Goal: Task Accomplishment & Management: Manage account settings

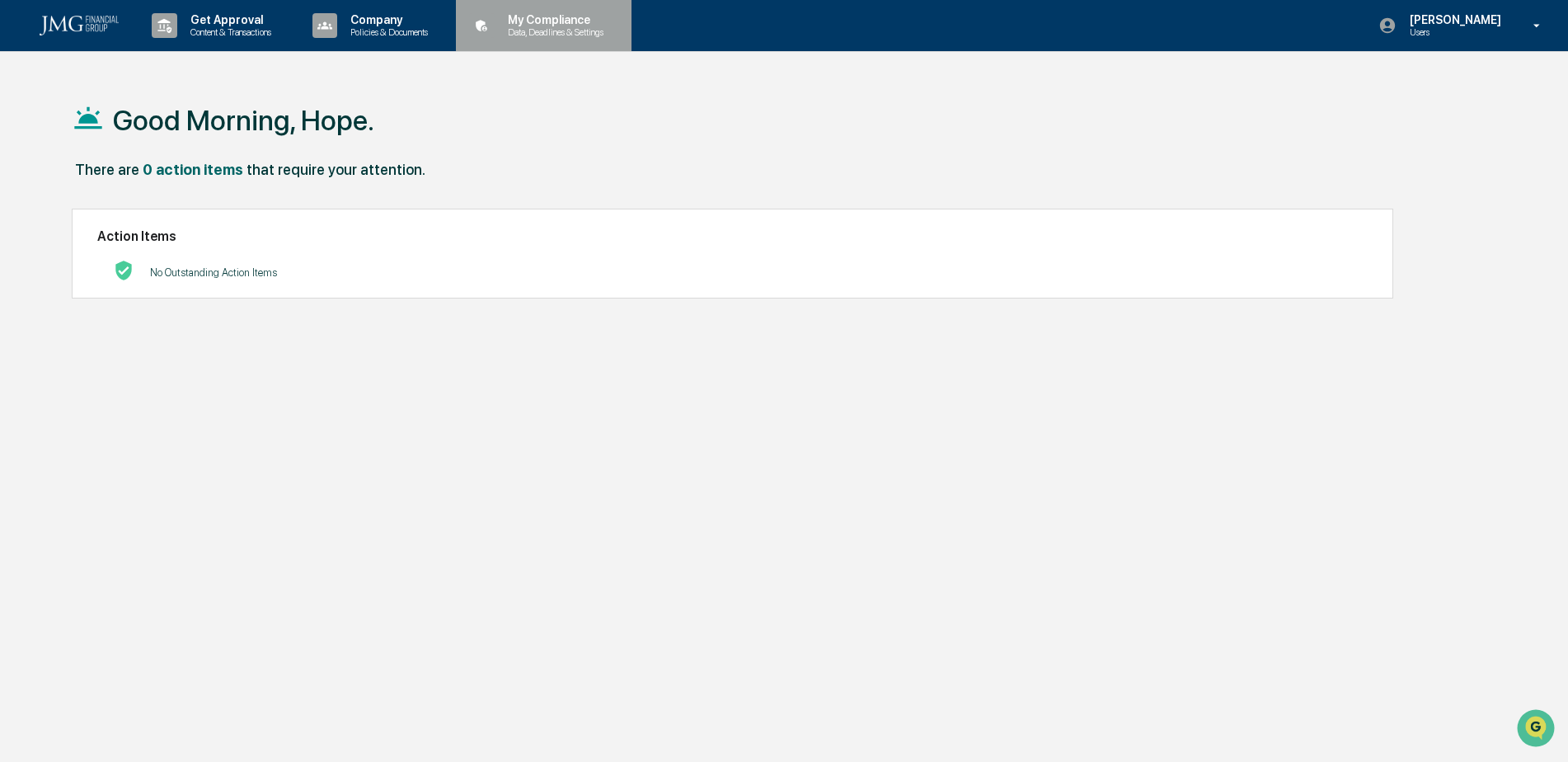
click at [524, 23] on p "My Compliance" at bounding box center [553, 19] width 117 height 13
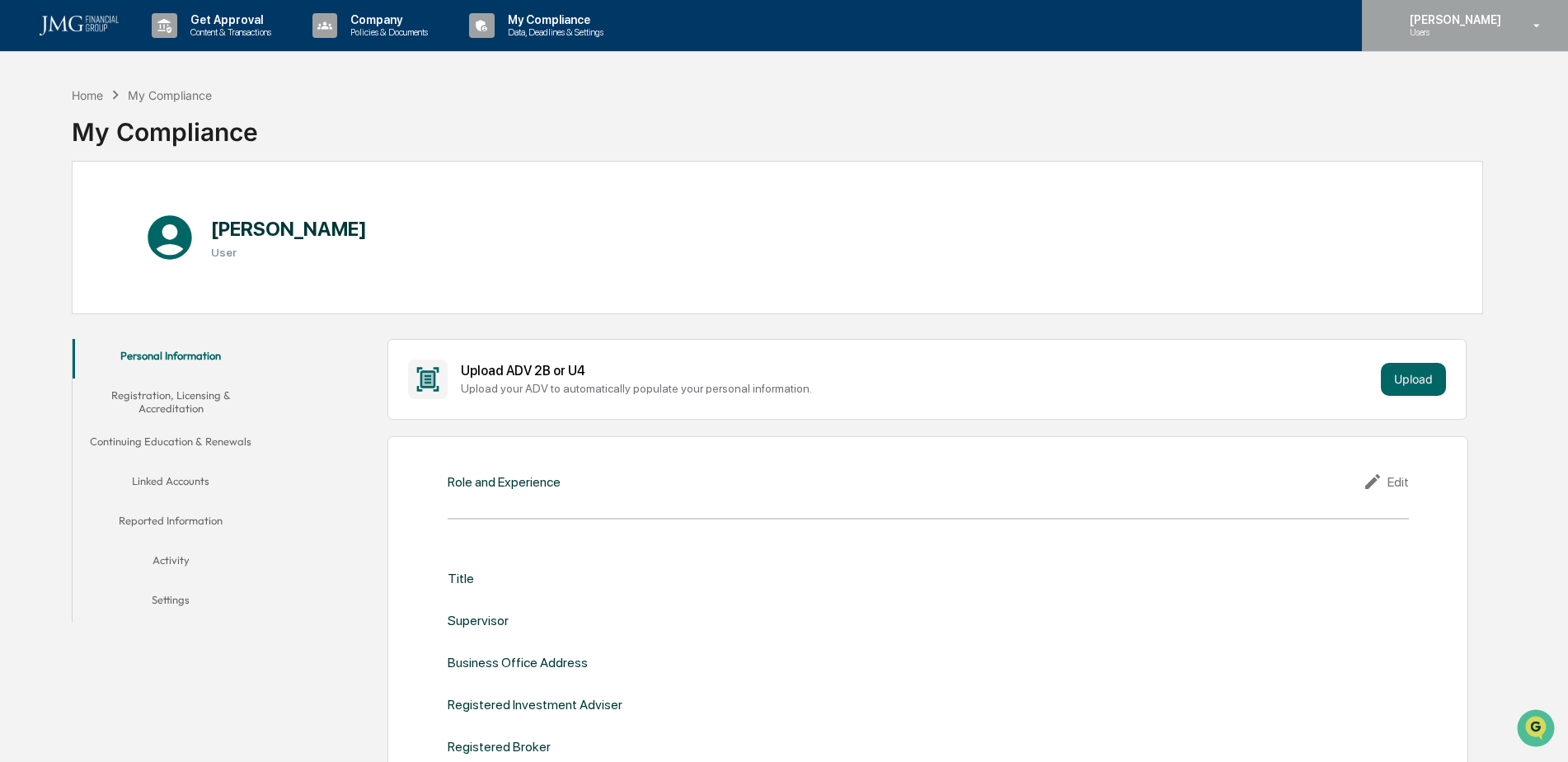
click at [1431, 15] on p "[PERSON_NAME]" at bounding box center [1454, 19] width 113 height 13
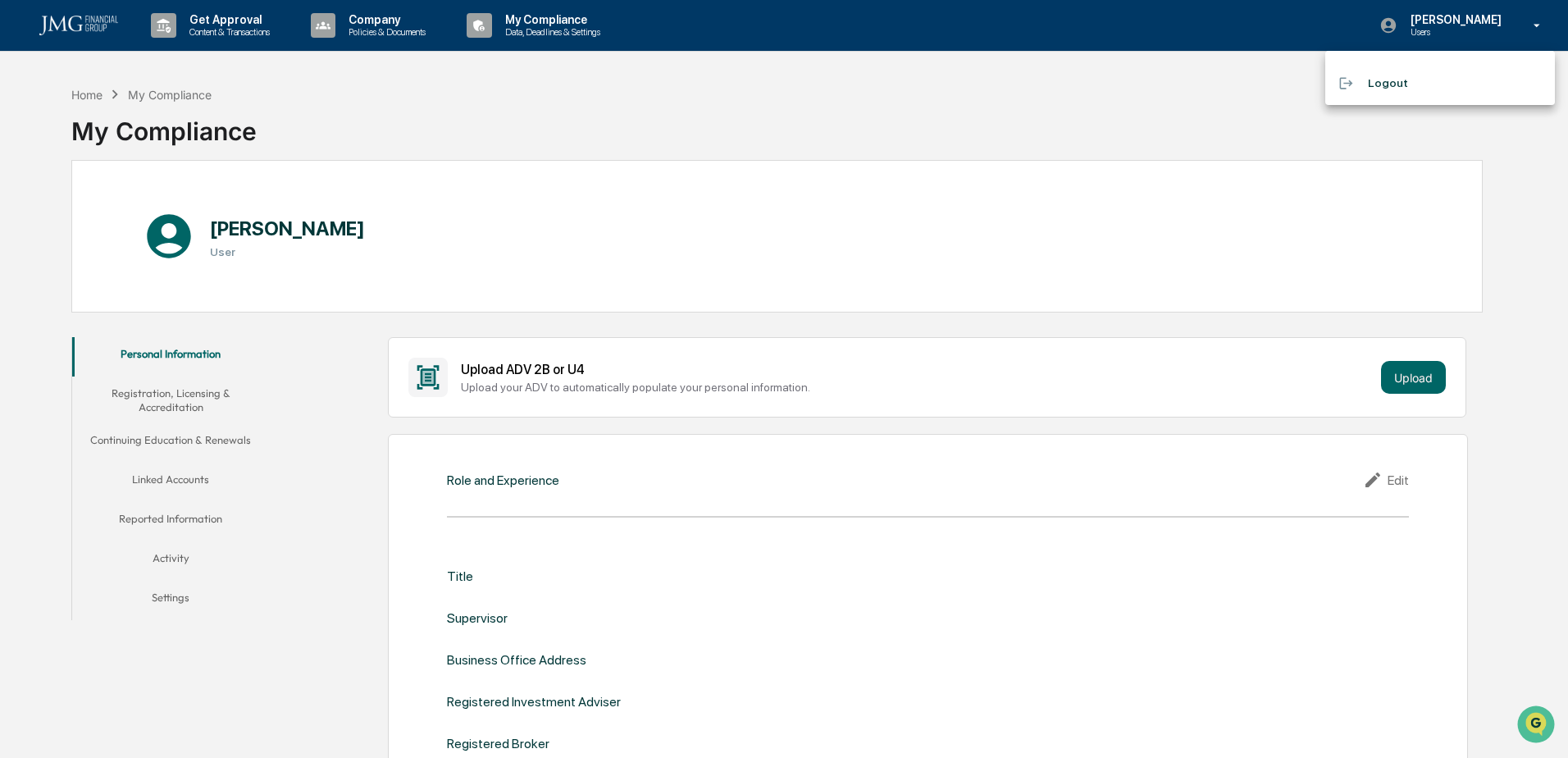
click at [77, 98] on div at bounding box center [784, 379] width 1568 height 758
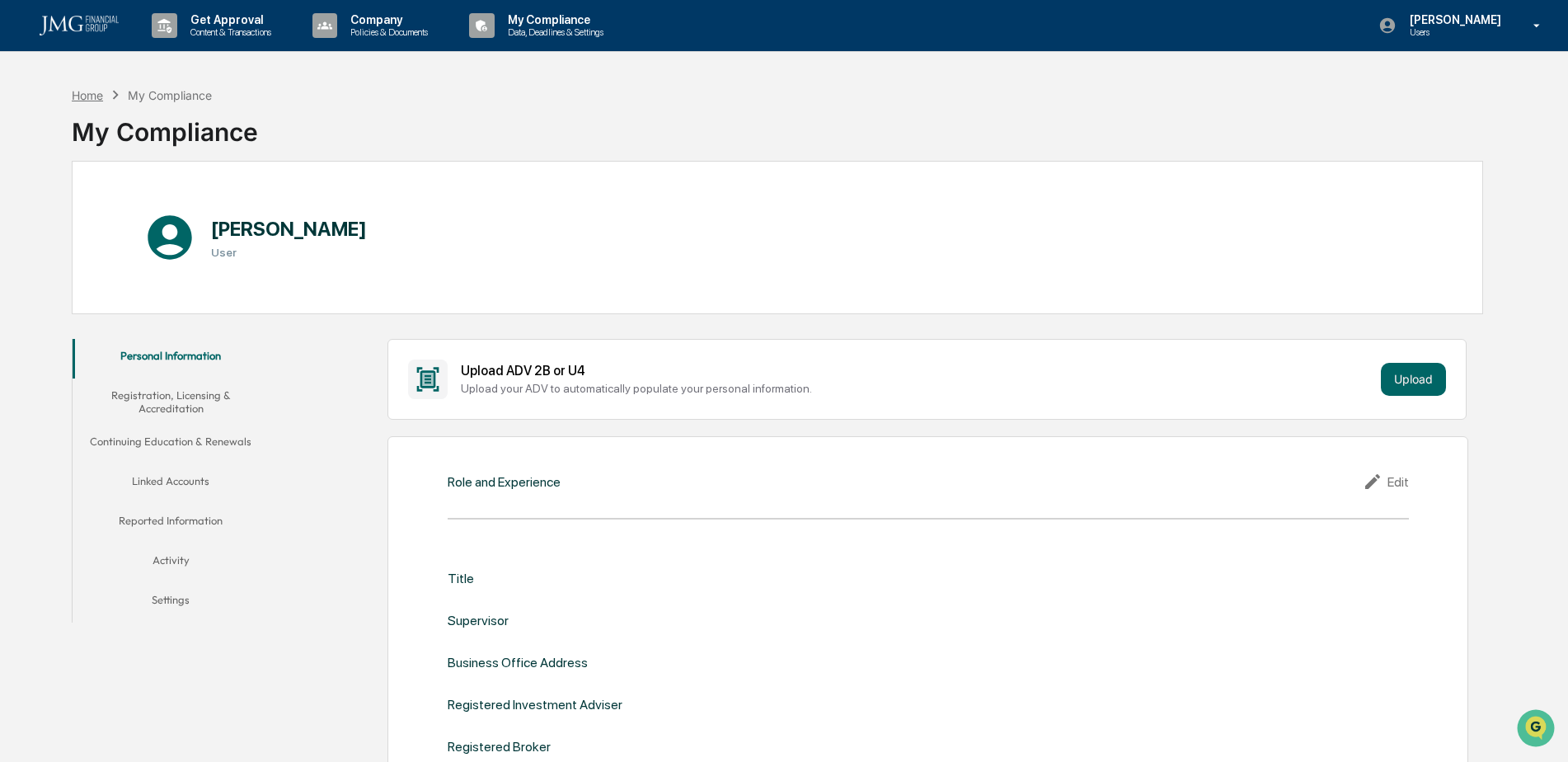
click at [90, 97] on div "Home" at bounding box center [88, 95] width 31 height 14
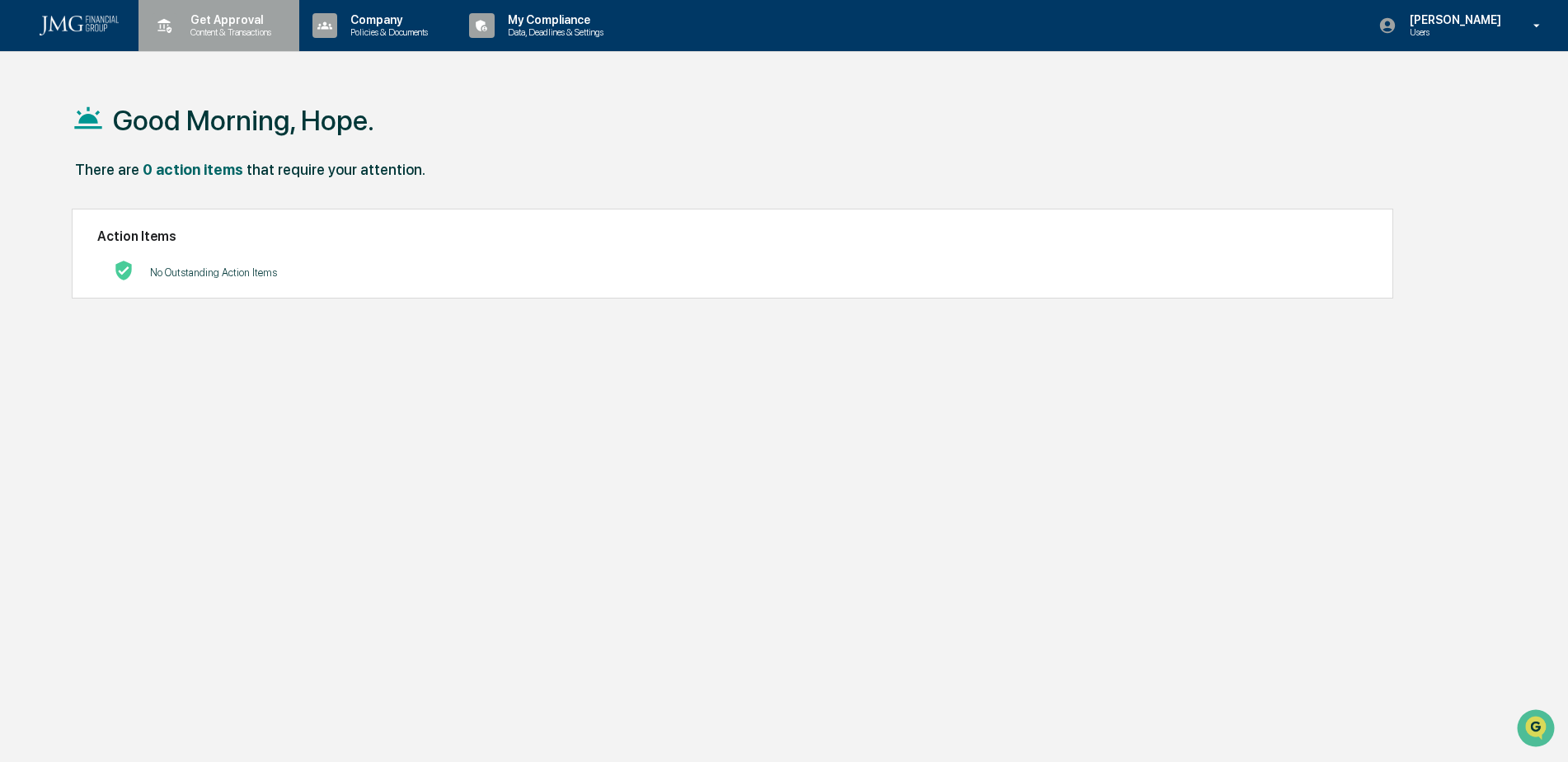
click at [228, 34] on p "Content & Transactions" at bounding box center [228, 32] width 102 height 12
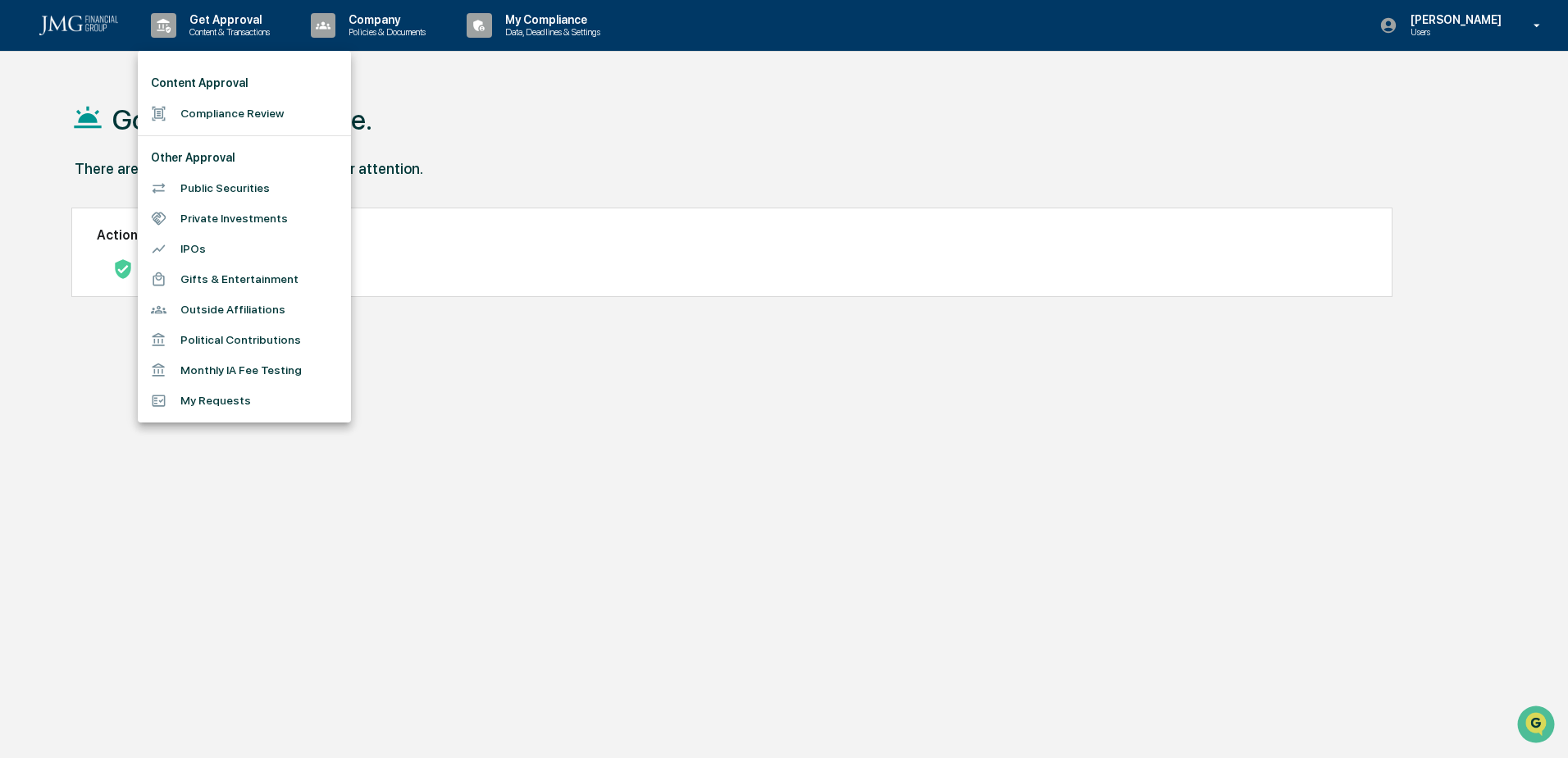
click at [642, 217] on div at bounding box center [784, 379] width 1568 height 758
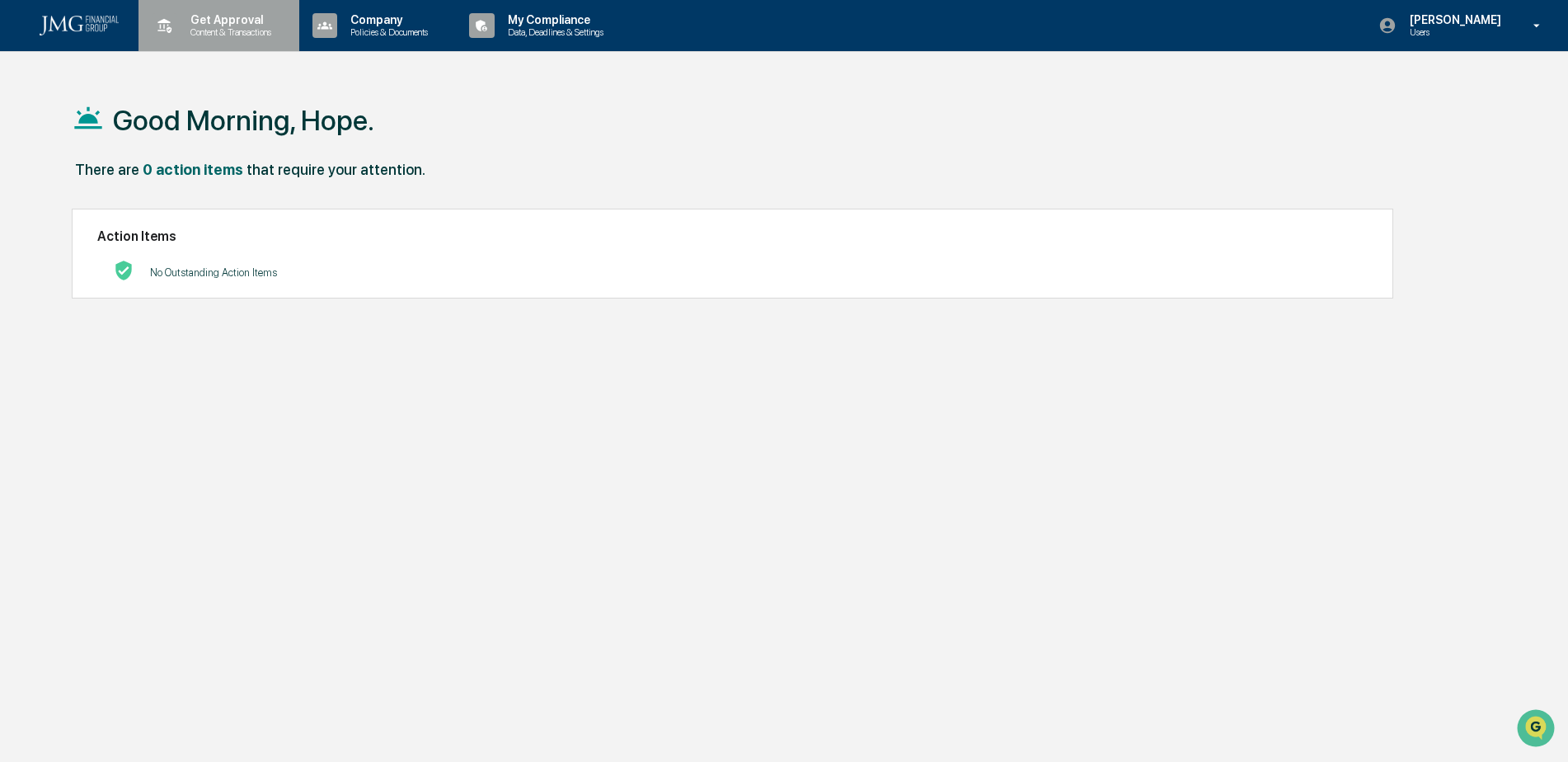
click at [246, 28] on p "Content & Transactions" at bounding box center [228, 32] width 102 height 12
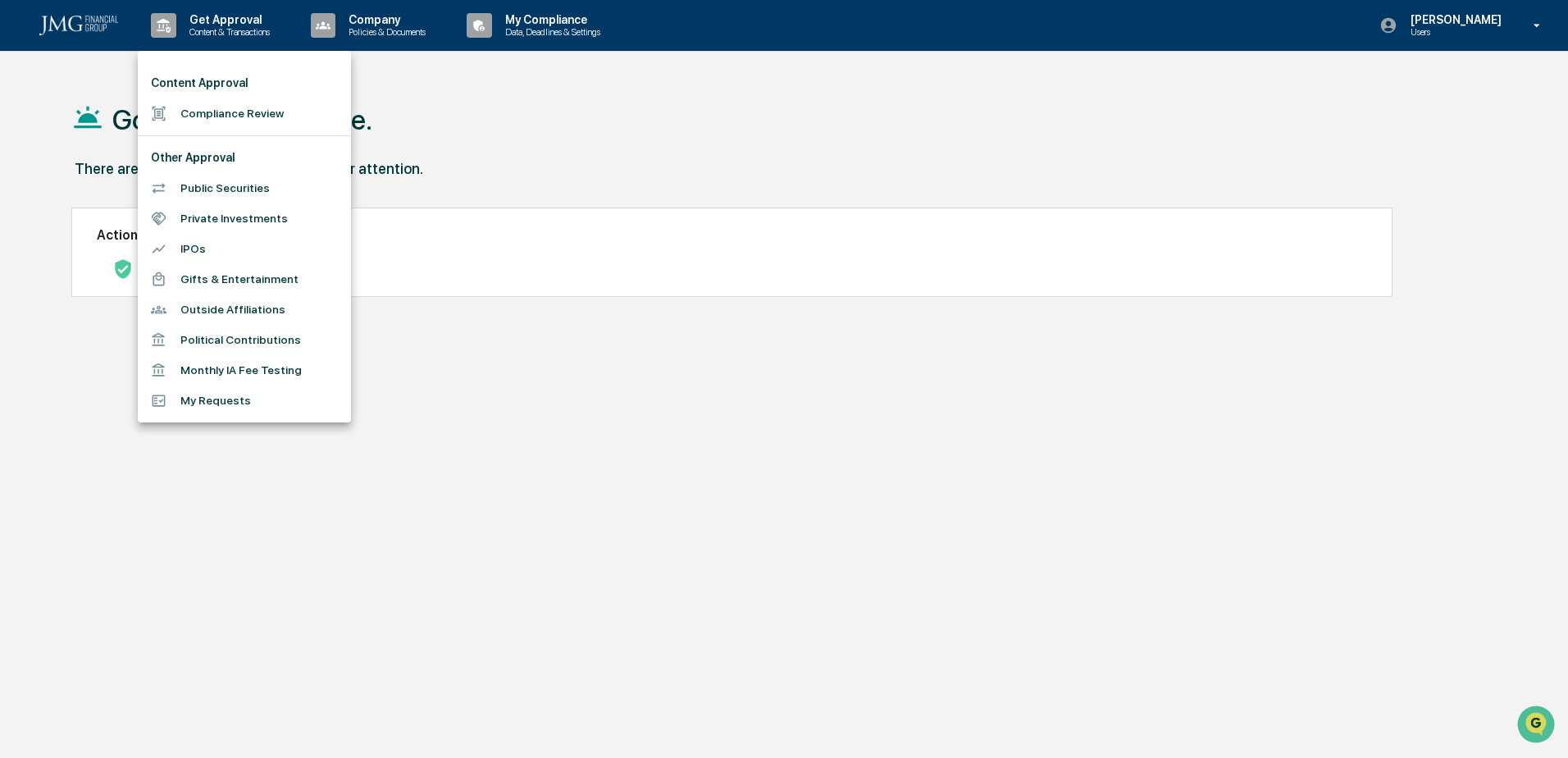
click at [332, 19] on div at bounding box center [784, 379] width 1568 height 758
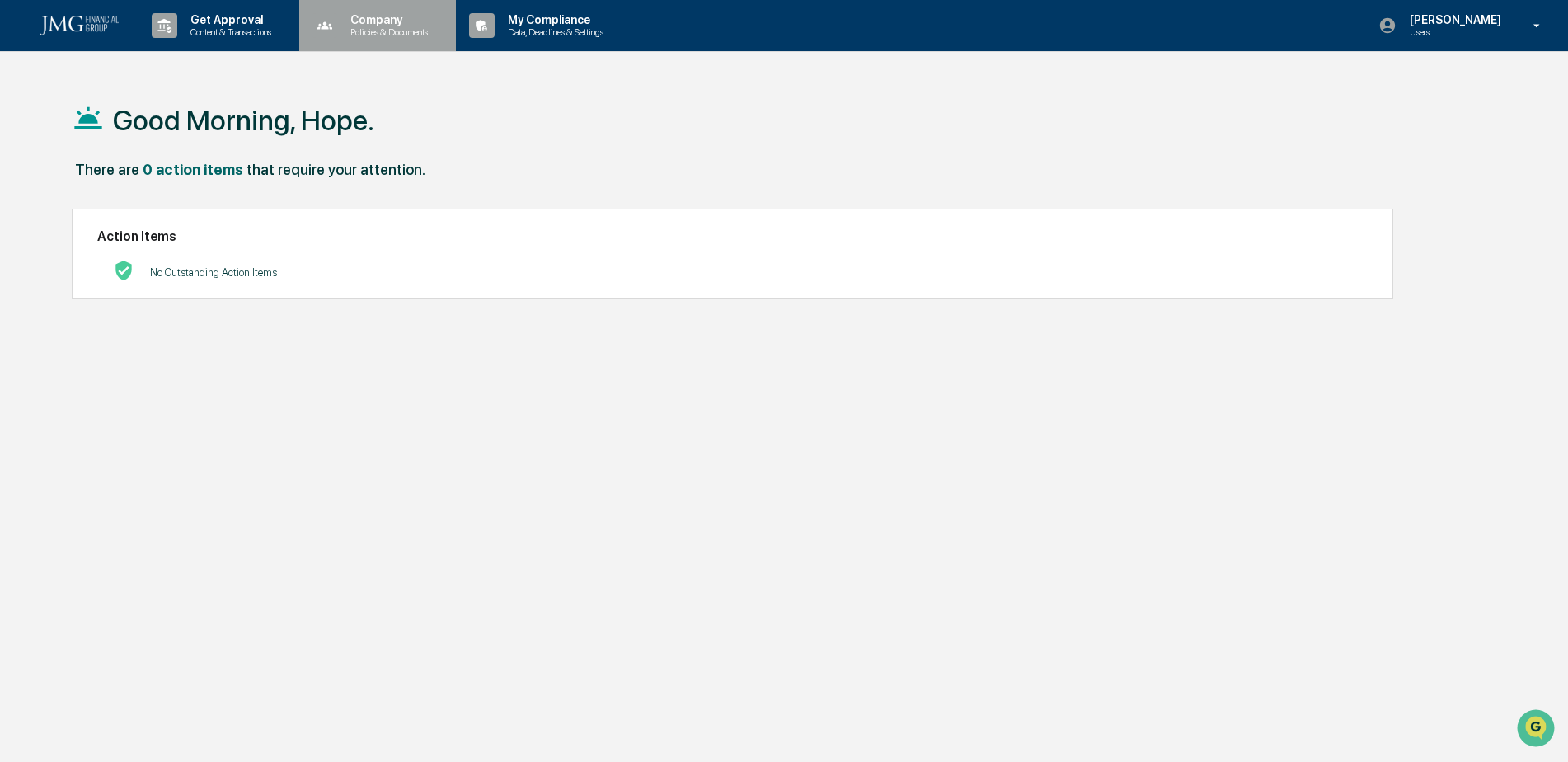
click at [365, 11] on div "Company Policies & Documents" at bounding box center [376, 25] width 141 height 51
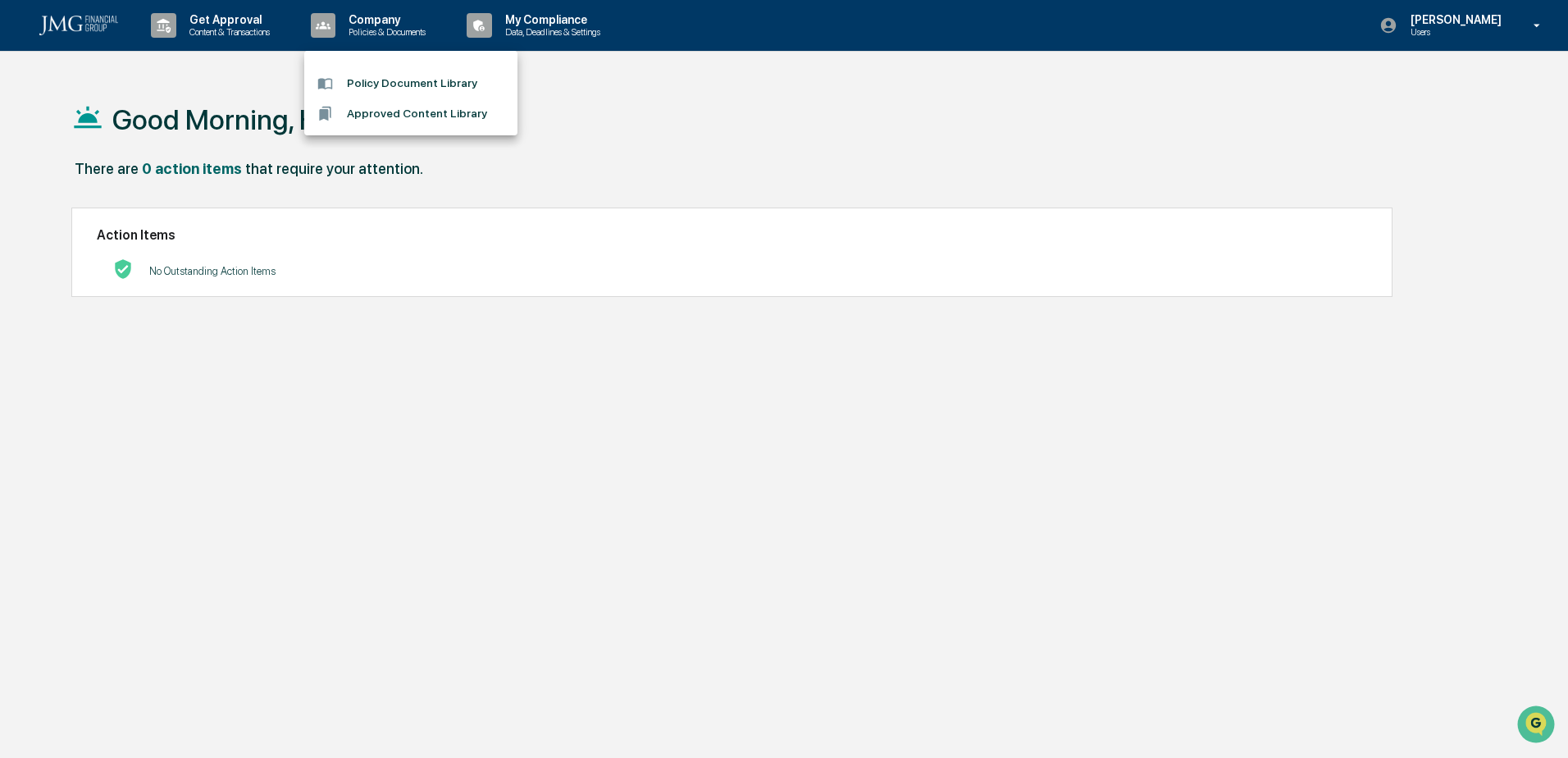
click at [541, 22] on div at bounding box center [784, 379] width 1568 height 758
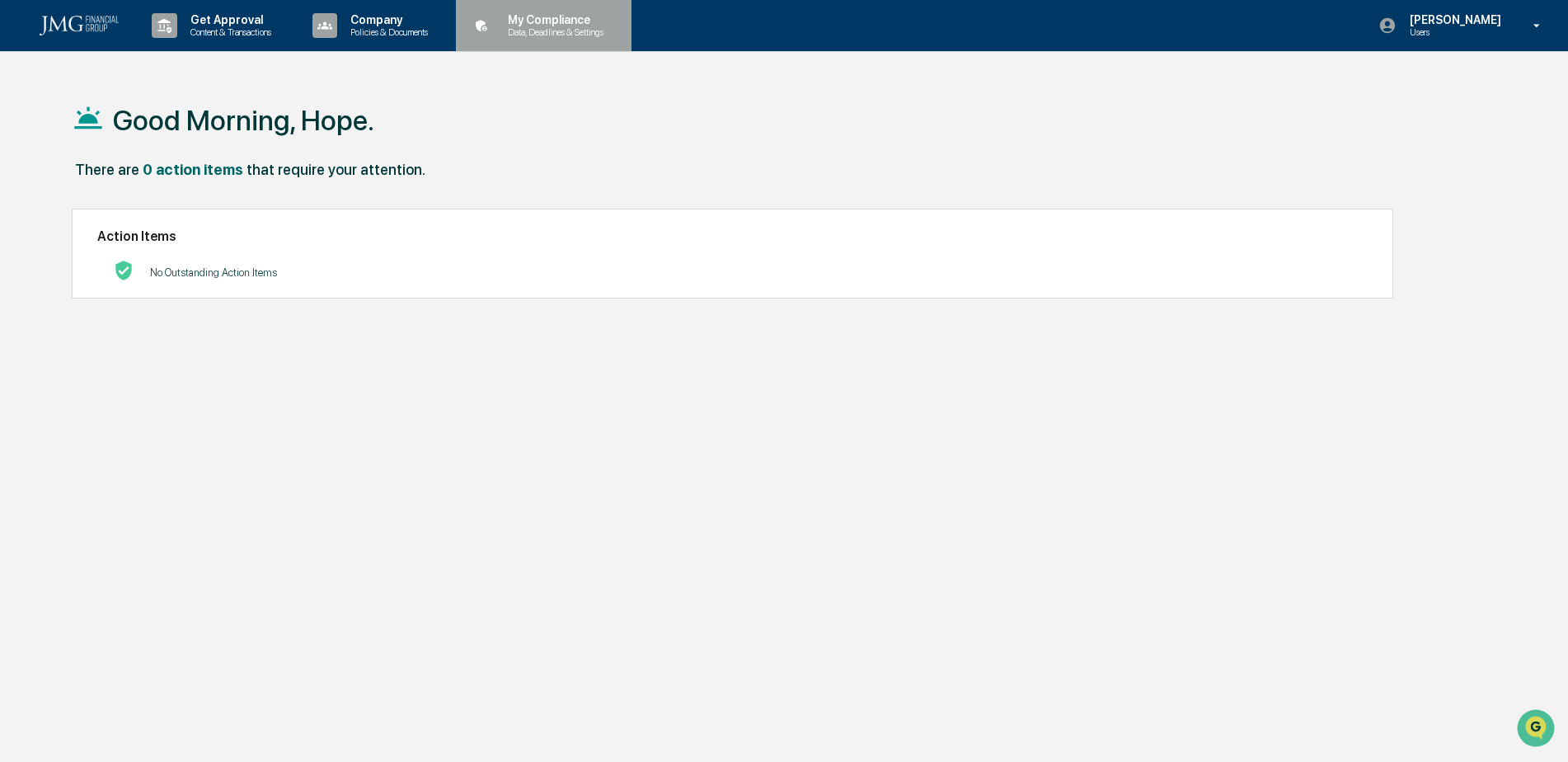
click at [556, 39] on div "My Compliance Data, Deadlines & Settings" at bounding box center [542, 25] width 159 height 51
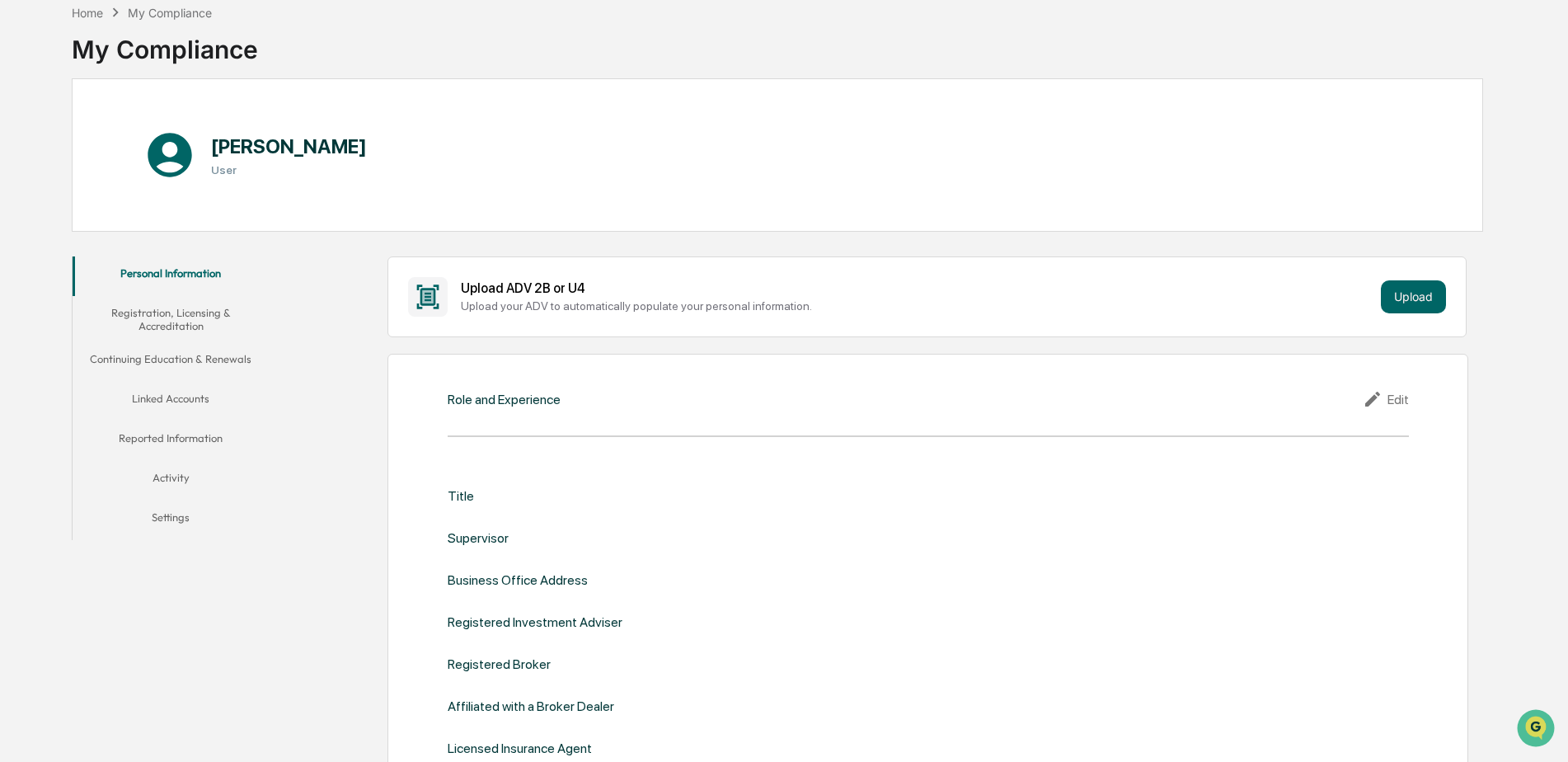
scroll to position [165, 0]
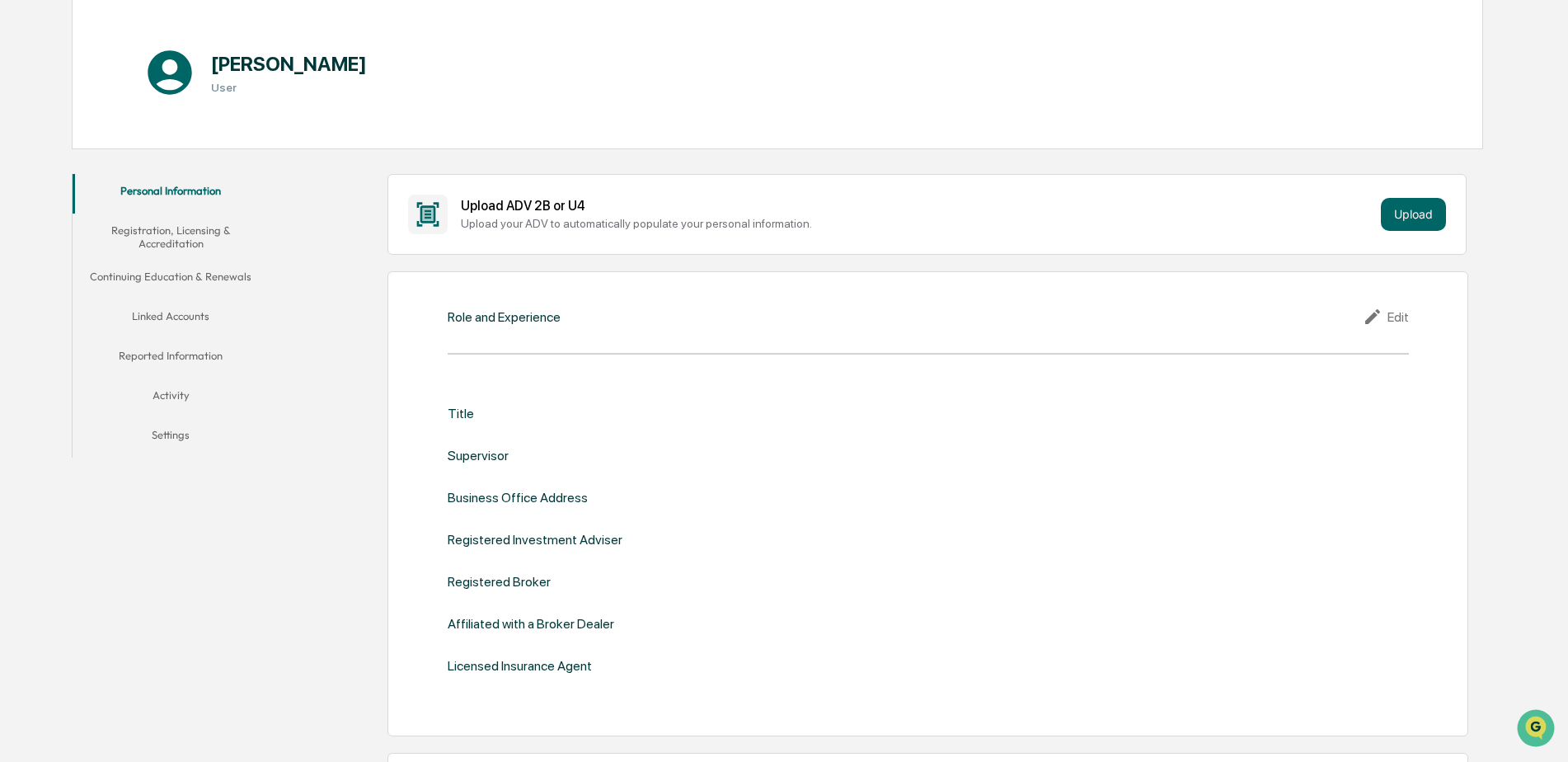
click at [208, 228] on button "Registration, Licensing & Accreditation" at bounding box center [172, 236] width 197 height 47
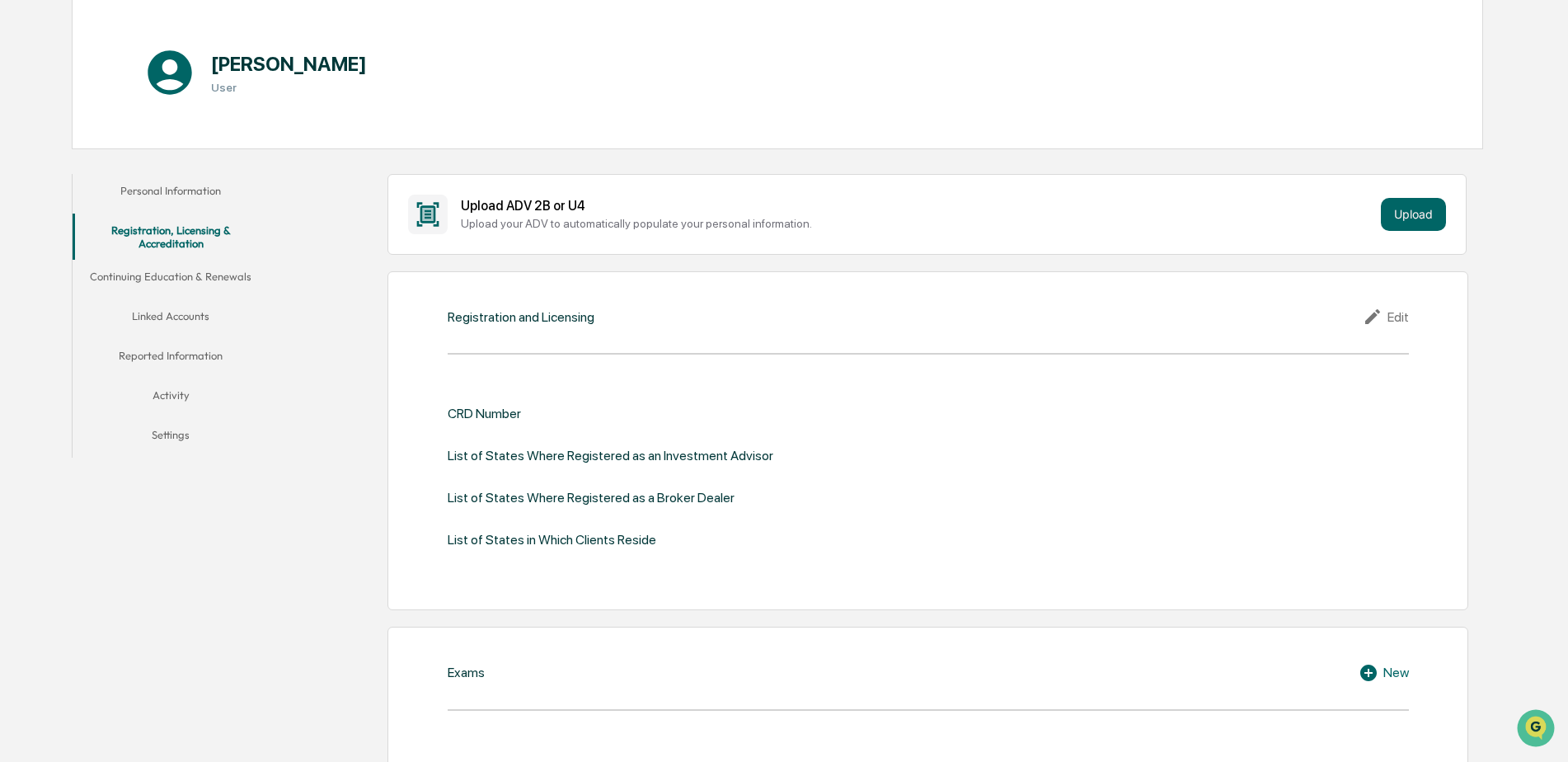
click at [180, 316] on button "Linked Accounts" at bounding box center [172, 318] width 197 height 40
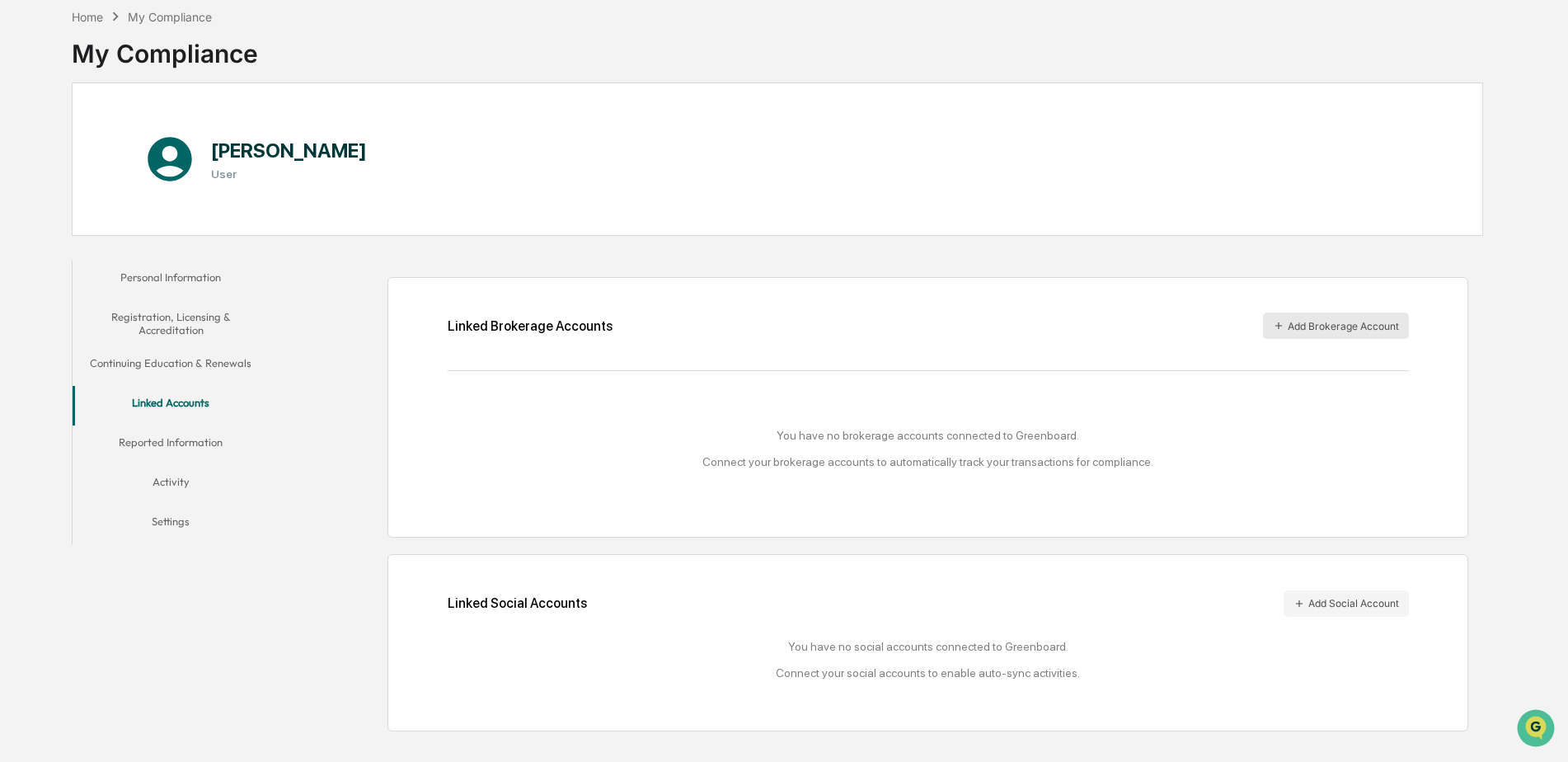
click at [1323, 321] on button "Add Brokerage Account" at bounding box center [1336, 326] width 146 height 27
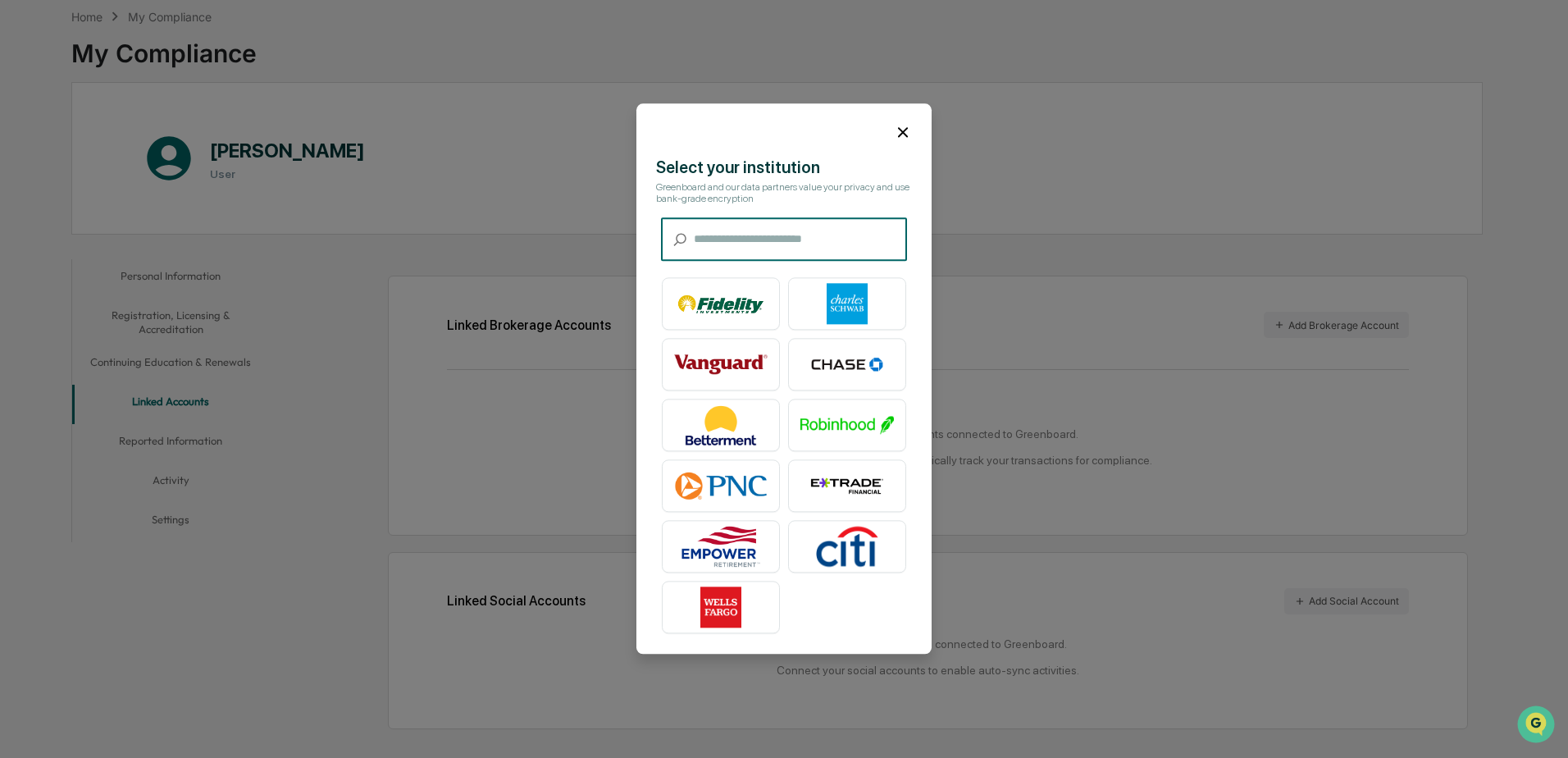
click at [823, 244] on input "text" at bounding box center [801, 240] width 213 height 43
click at [853, 238] on input "text" at bounding box center [801, 240] width 213 height 43
click at [855, 296] on img at bounding box center [847, 304] width 94 height 41
click at [890, 136] on div at bounding box center [784, 126] width 296 height 44
click at [894, 133] on icon at bounding box center [903, 132] width 18 height 18
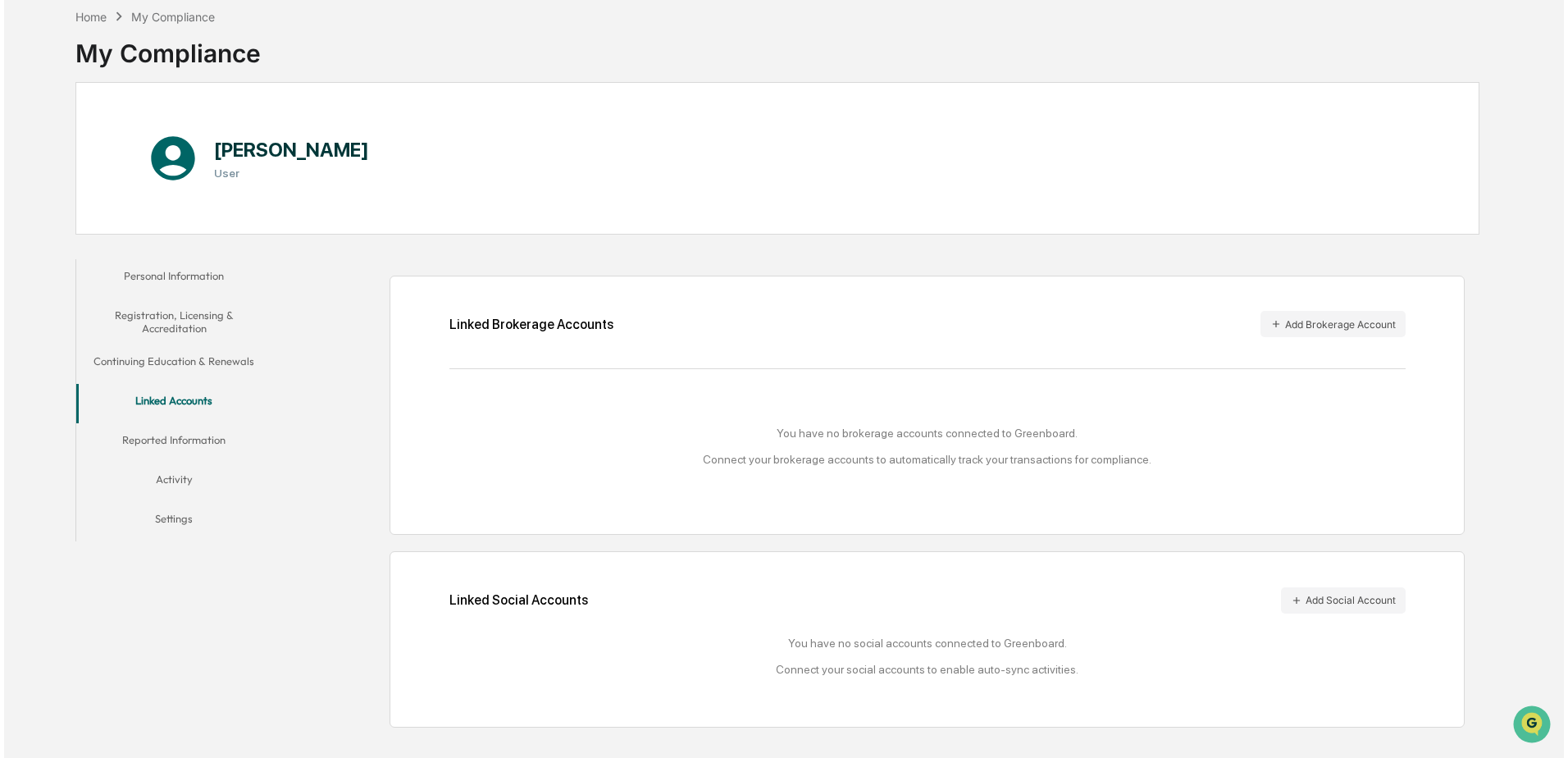
scroll to position [0, 0]
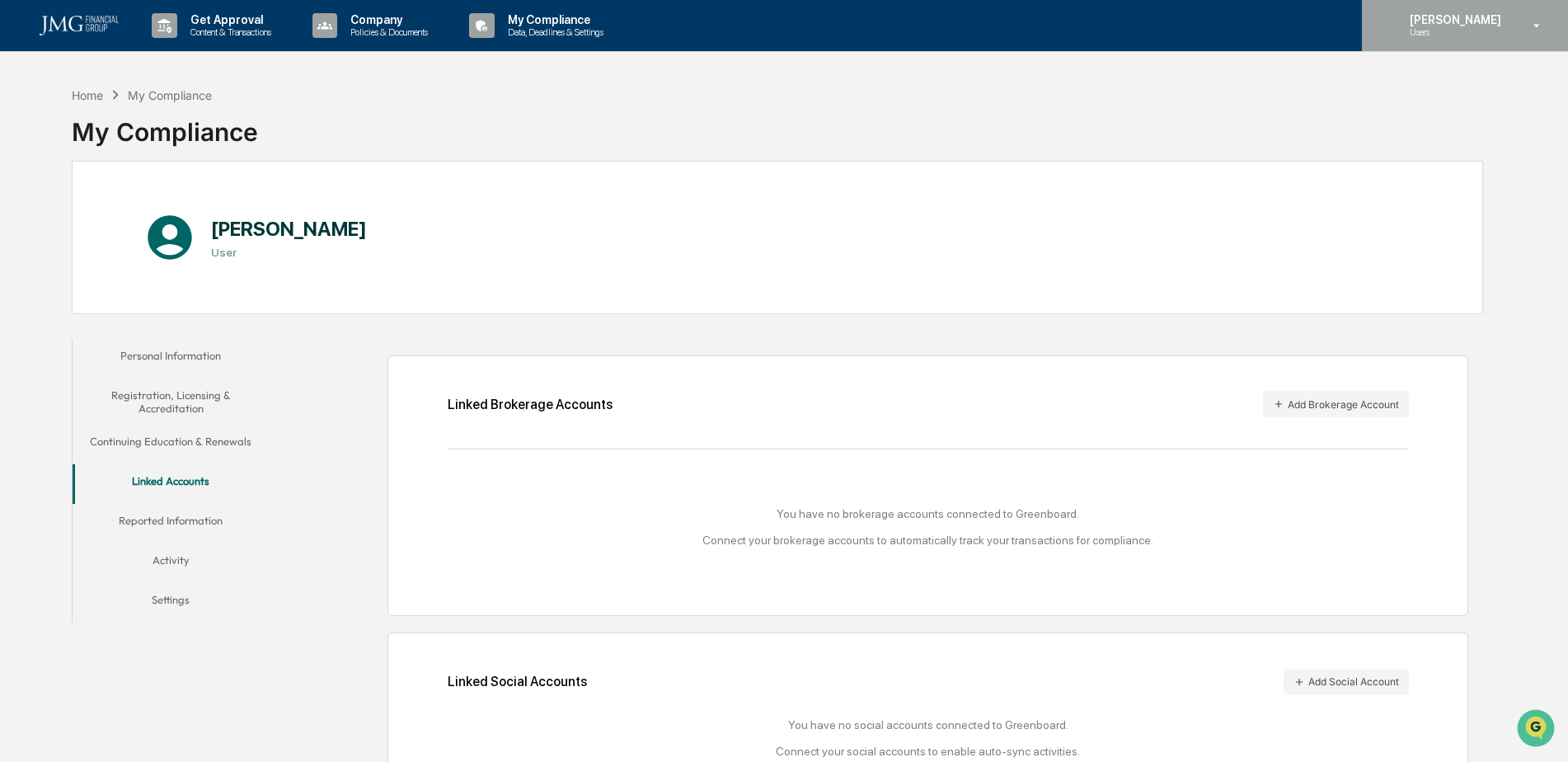
click at [1486, 27] on p "Users" at bounding box center [1454, 32] width 113 height 12
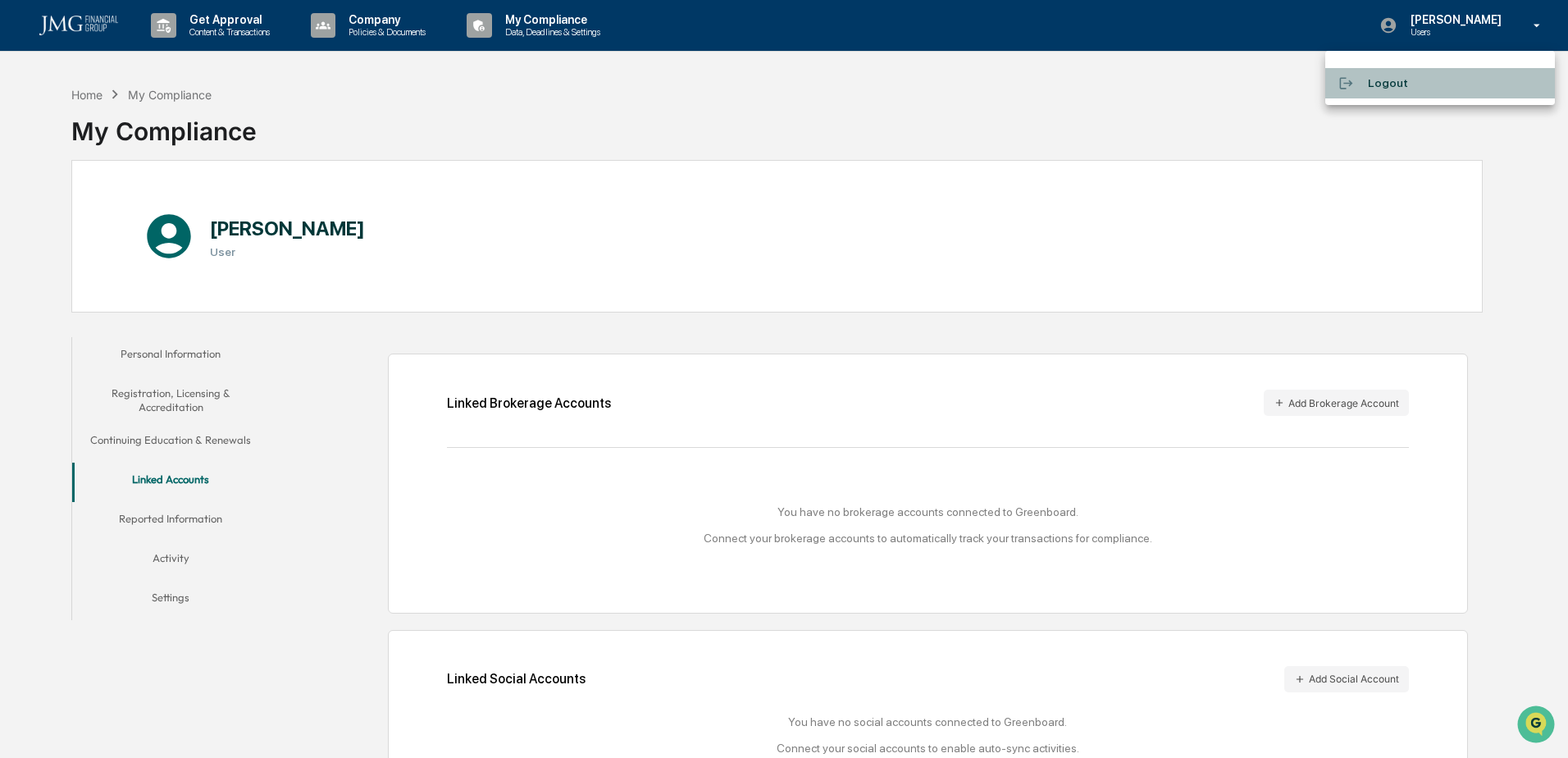
click at [1393, 74] on li "Logout" at bounding box center [1440, 83] width 230 height 30
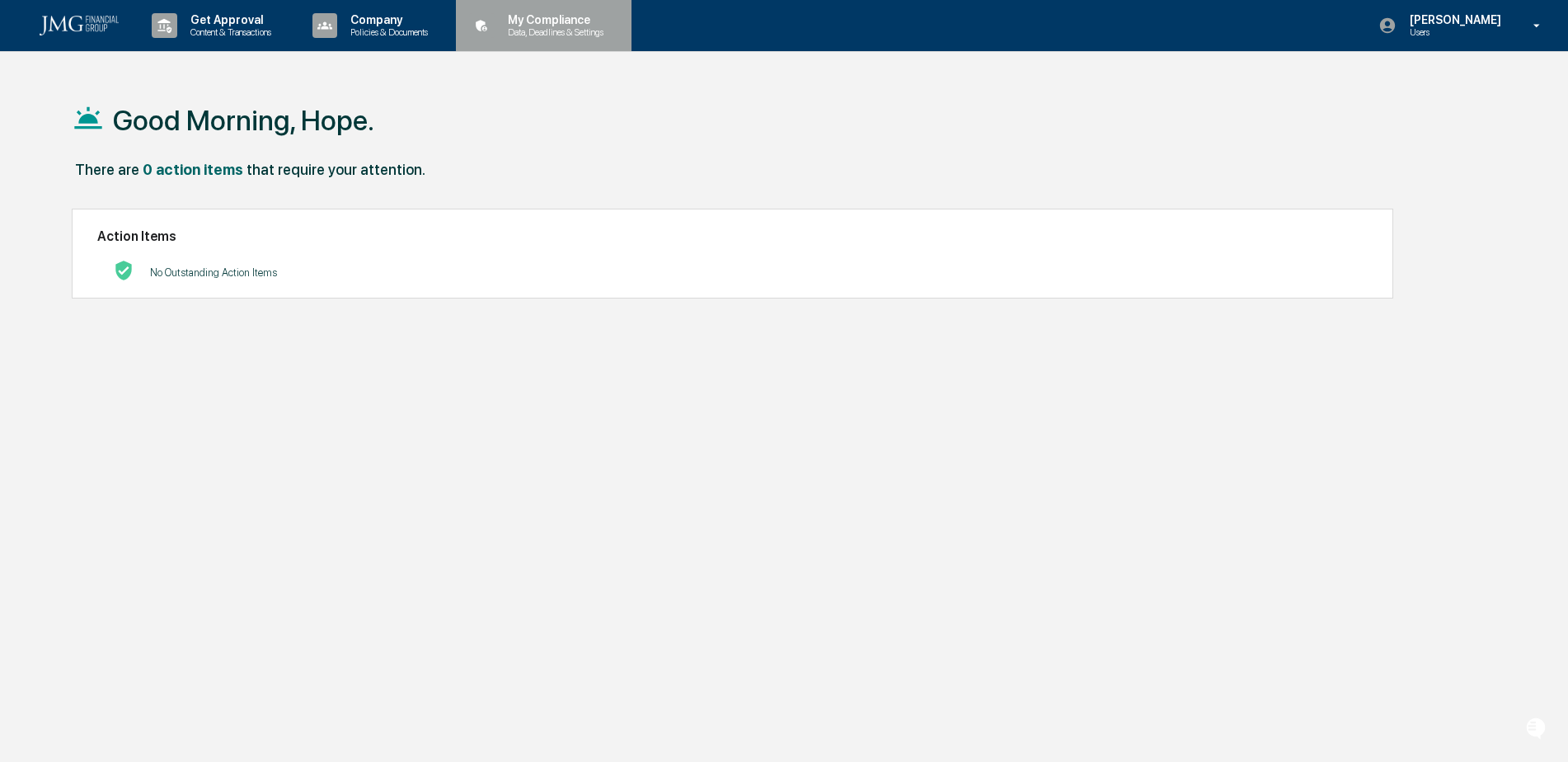
click at [545, 42] on div "My Compliance Data, Deadlines & Settings" at bounding box center [542, 25] width 159 height 51
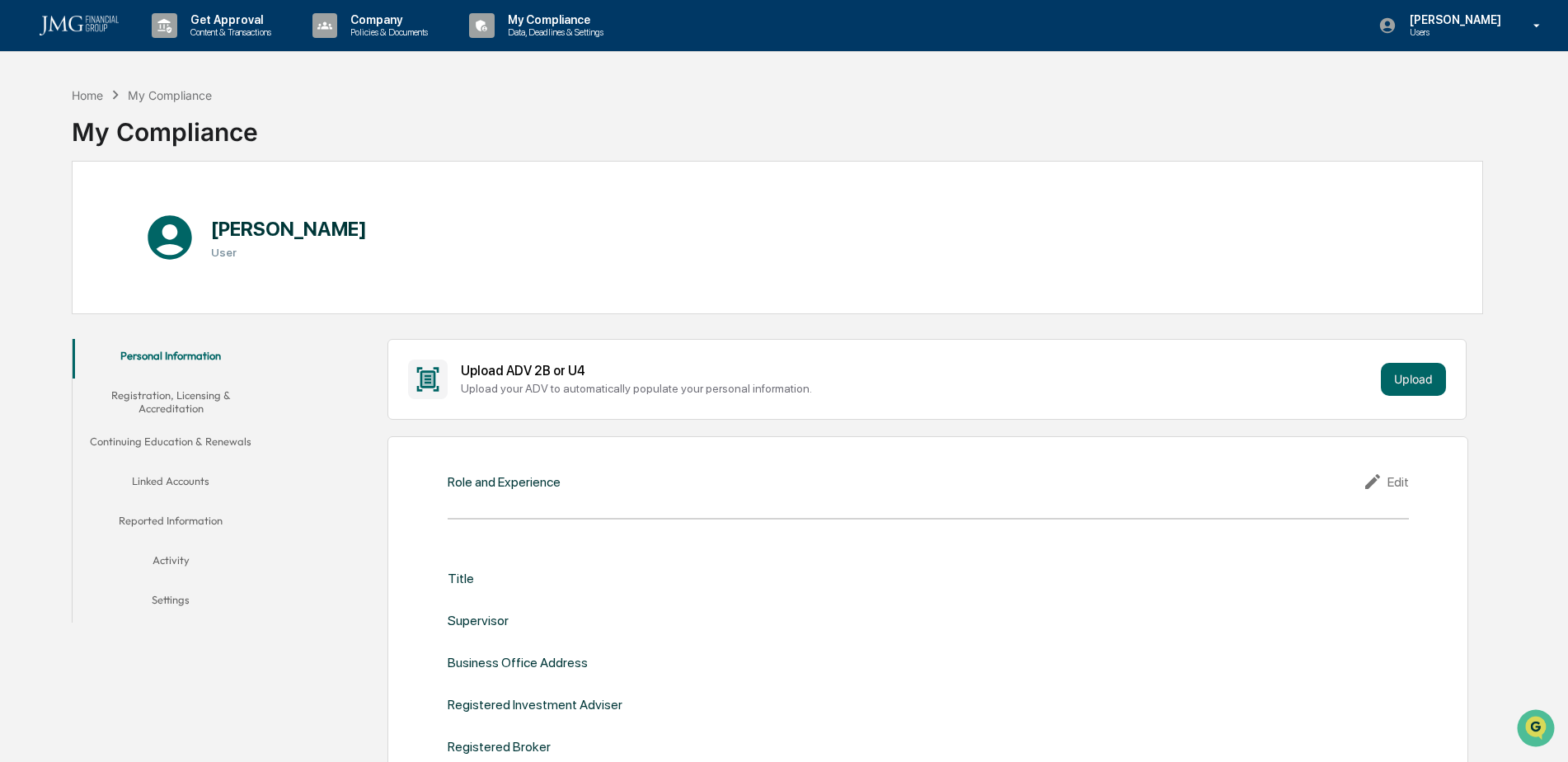
click at [186, 469] on button "Linked Accounts" at bounding box center [172, 483] width 197 height 40
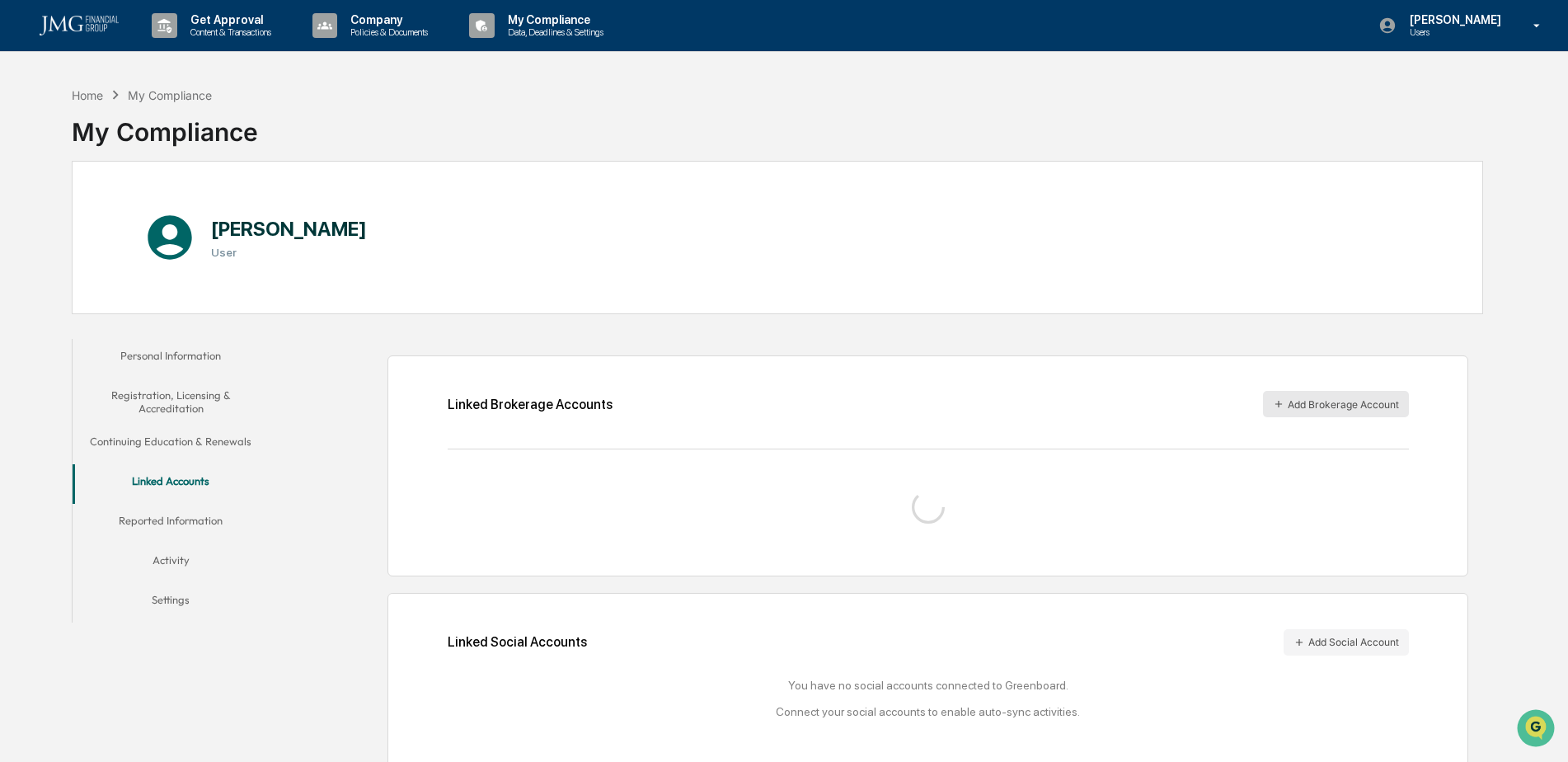
click at [1335, 398] on button "Add Brokerage Account" at bounding box center [1336, 403] width 146 height 27
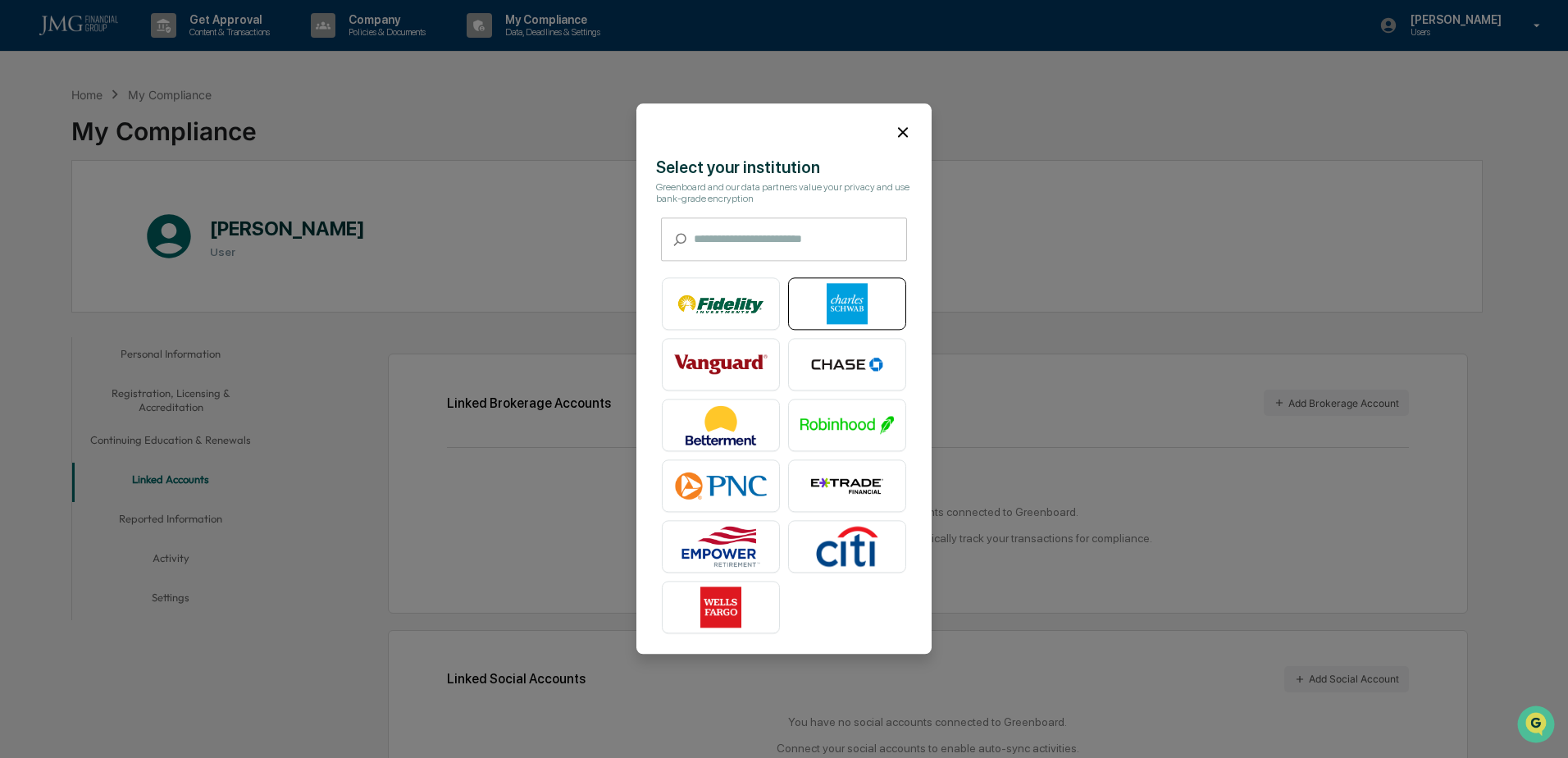
click at [898, 304] on div at bounding box center [847, 304] width 118 height 52
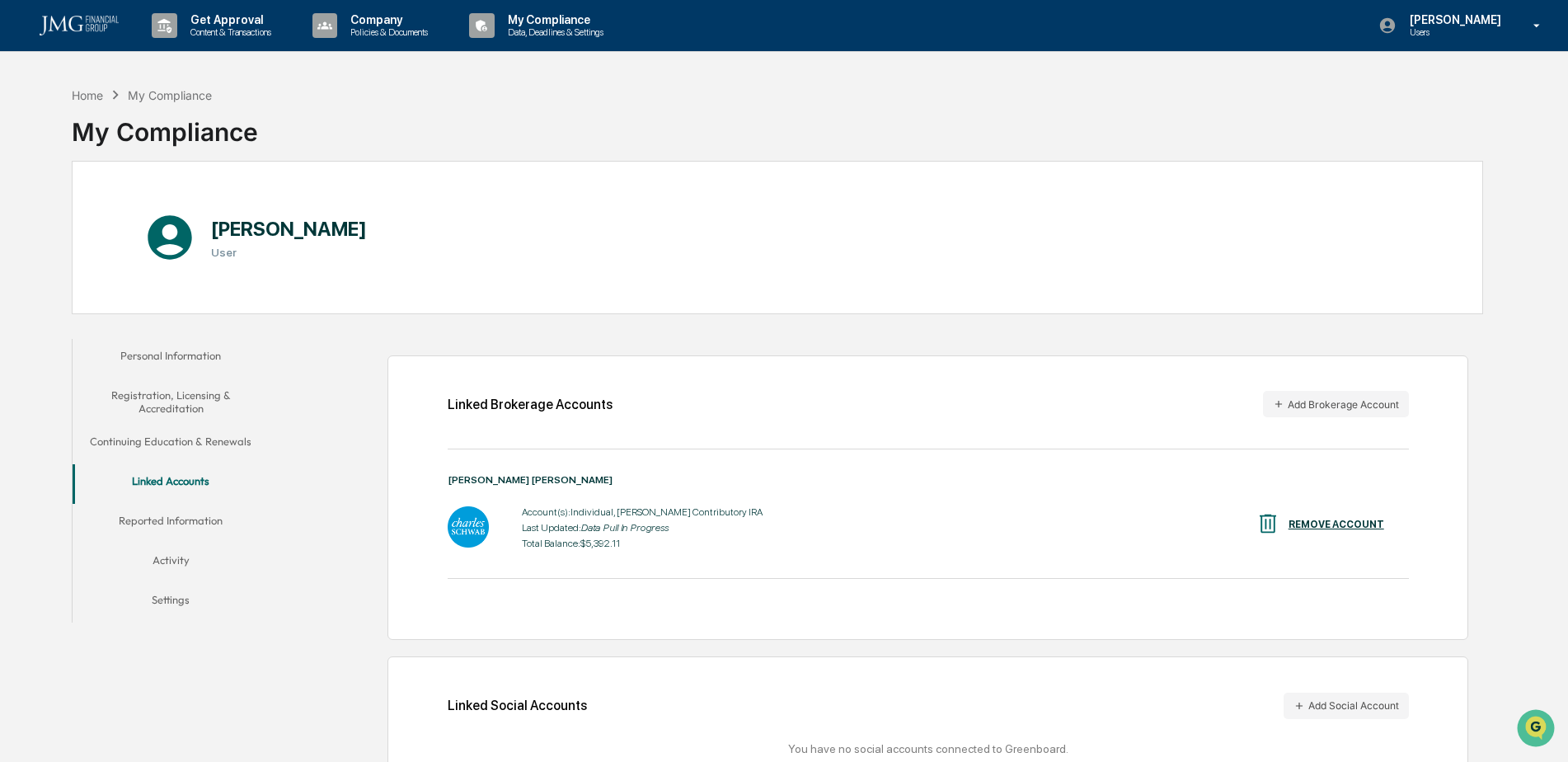
click at [1547, 35] on div "Hope Hong Users" at bounding box center [1465, 25] width 206 height 51
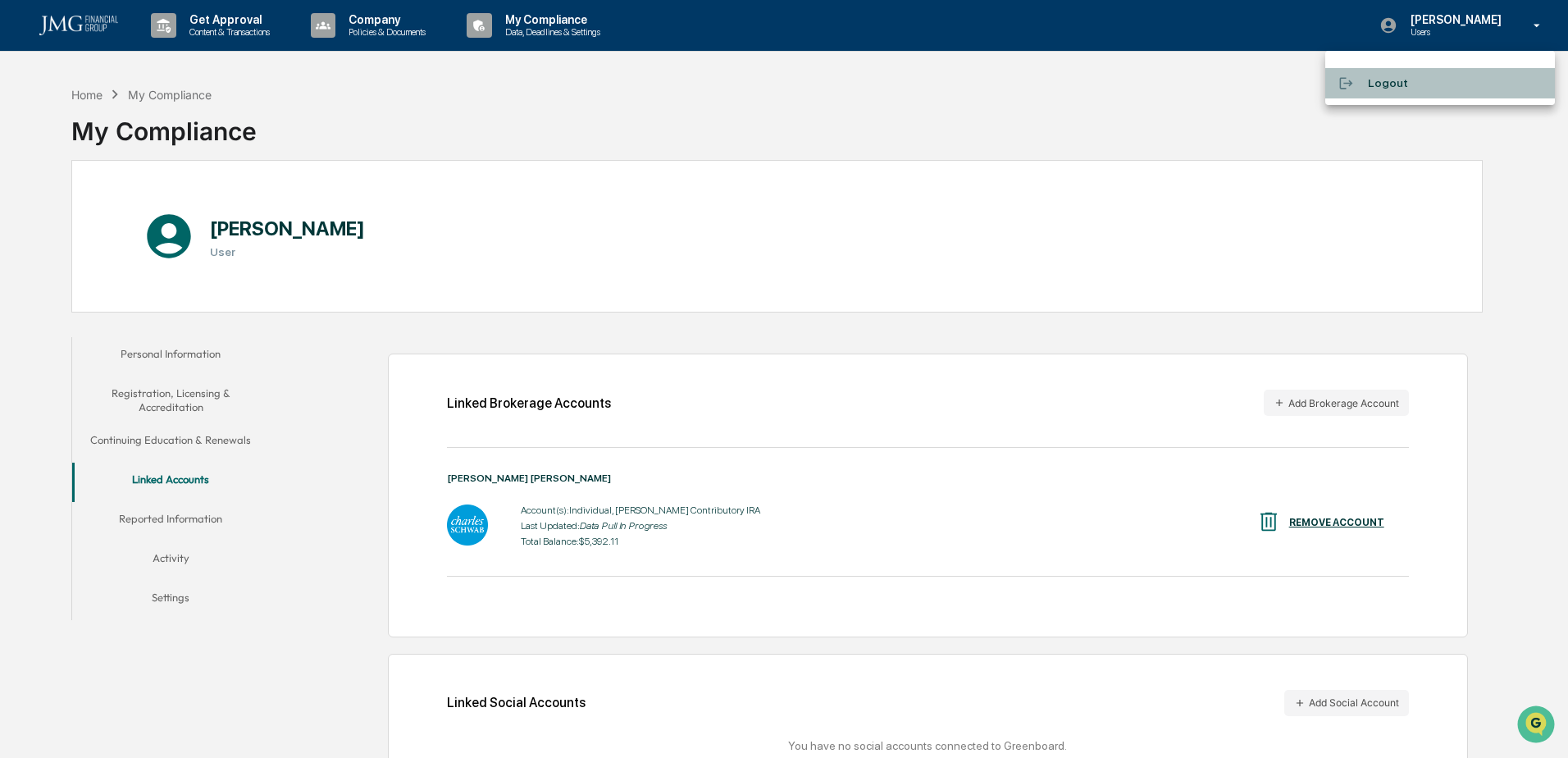
click at [1405, 92] on li "Logout" at bounding box center [1440, 83] width 230 height 30
